Goal: Find specific page/section

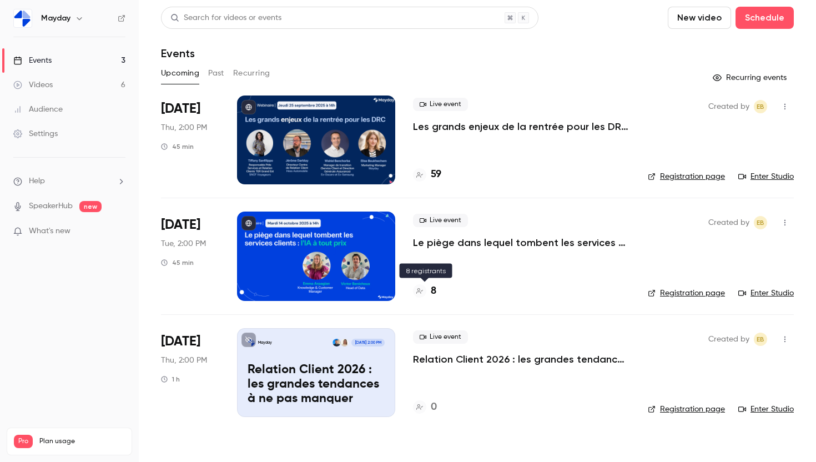
click at [430, 291] on div "8" at bounding box center [424, 291] width 23 height 15
